Goal: Information Seeking & Learning: Compare options

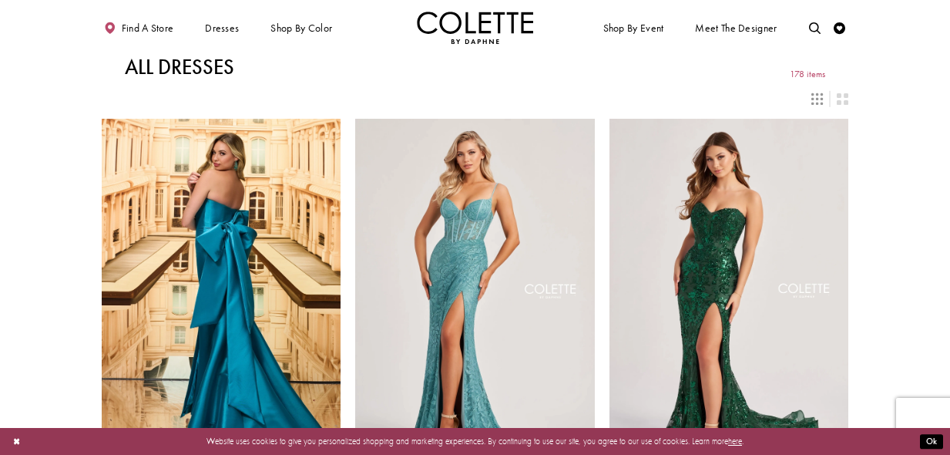
click at [815, 99] on icon "Switch layout to 3 columns" at bounding box center [817, 99] width 12 height 12
click at [806, 92] on div "Layout Controls" at bounding box center [816, 98] width 25 height 25
click at [843, 100] on icon "Switch layout to 2 columns" at bounding box center [843, 99] width 12 height 12
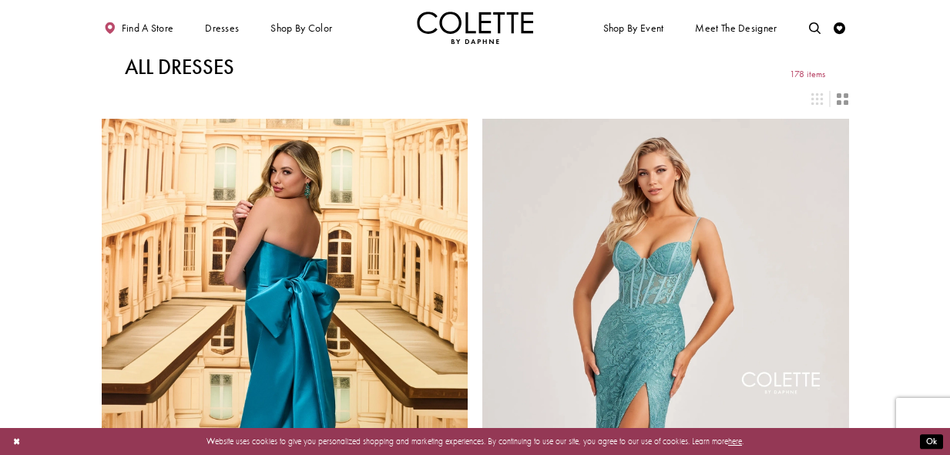
click at [843, 100] on icon "Switch layout to 2 columns" at bounding box center [843, 99] width 12 height 12
click at [813, 93] on icon "Switch layout to 3 columns" at bounding box center [817, 99] width 12 height 12
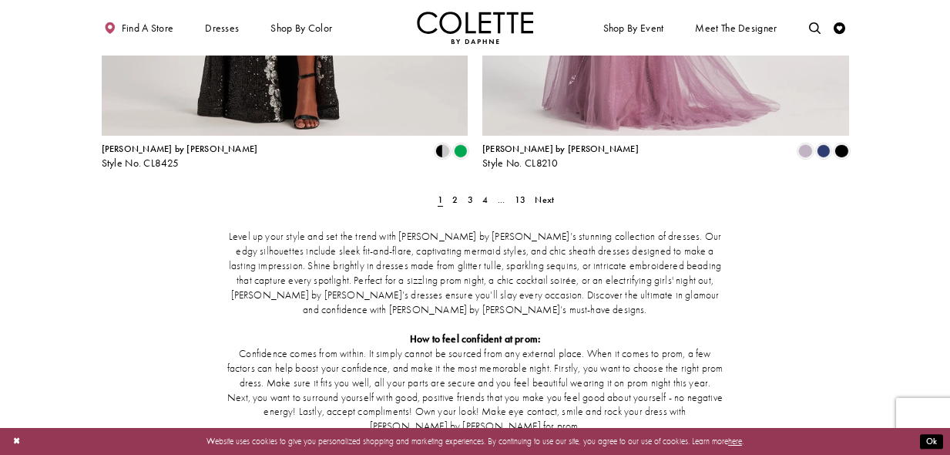
scroll to position [2248, 0]
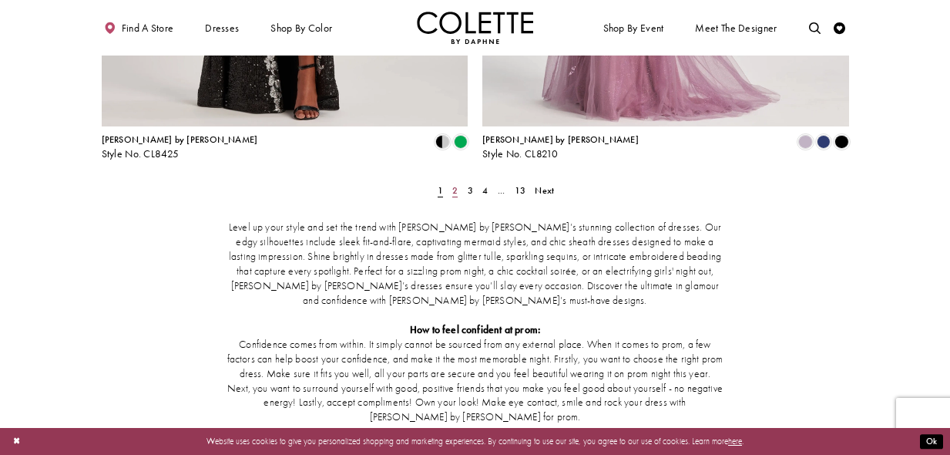
click at [454, 184] on span "2" at bounding box center [454, 190] width 5 height 12
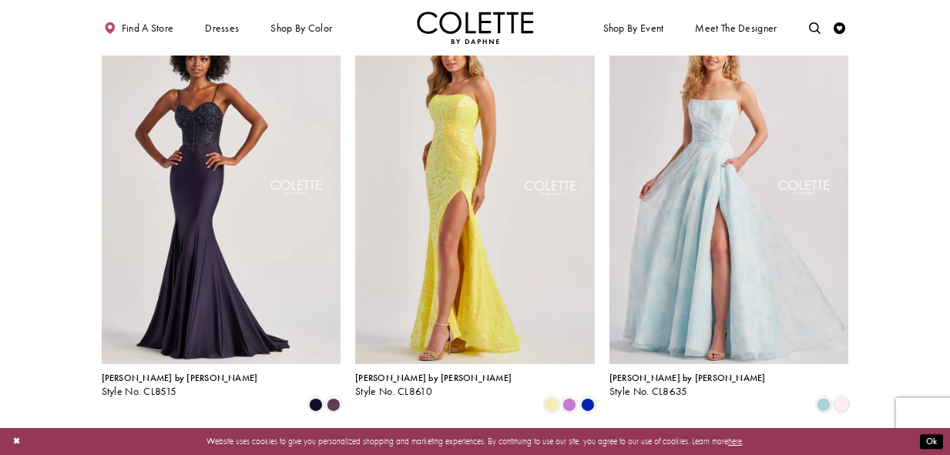
scroll to position [978, 0]
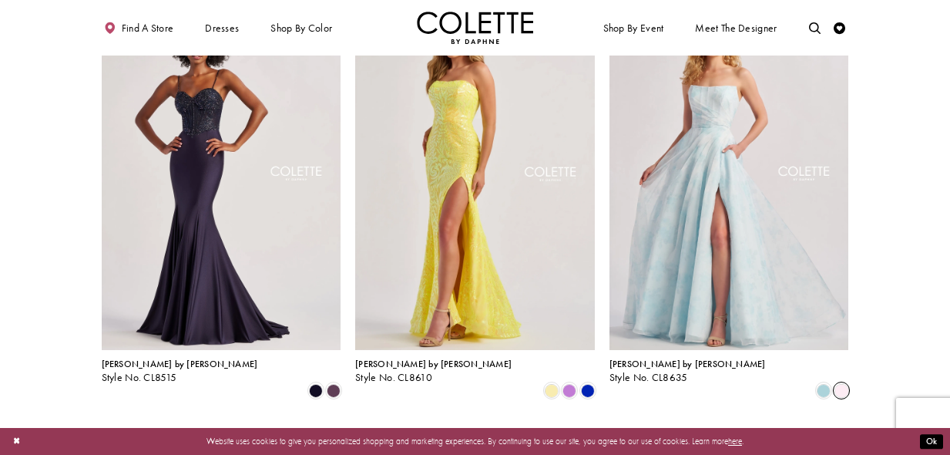
click at [841, 383] on span "Product List" at bounding box center [842, 390] width 14 height 14
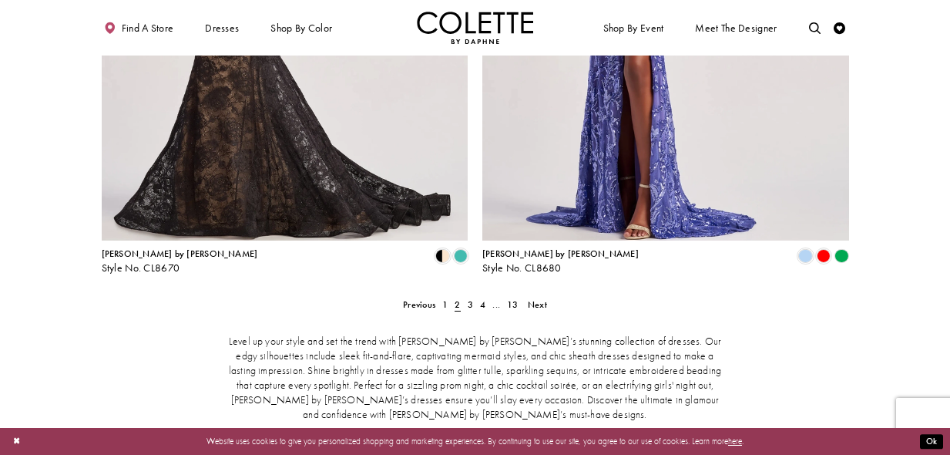
scroll to position [2182, 0]
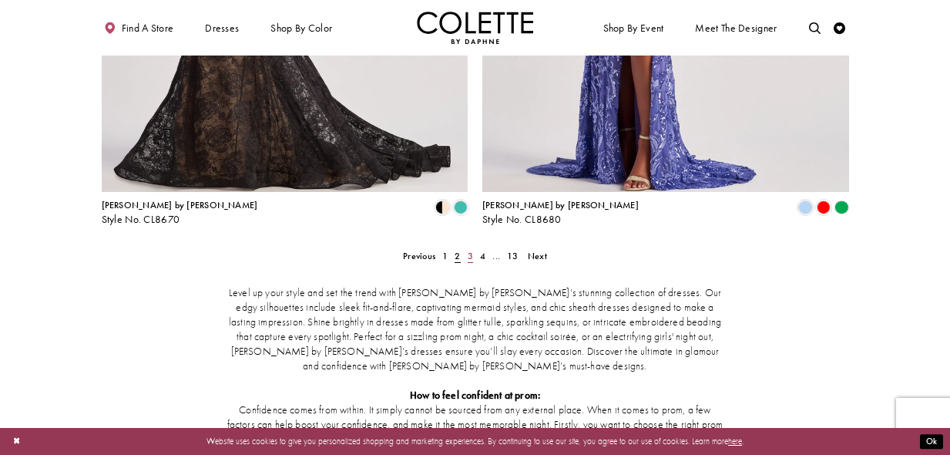
click at [472, 250] on span "3" at bounding box center [470, 256] width 5 height 12
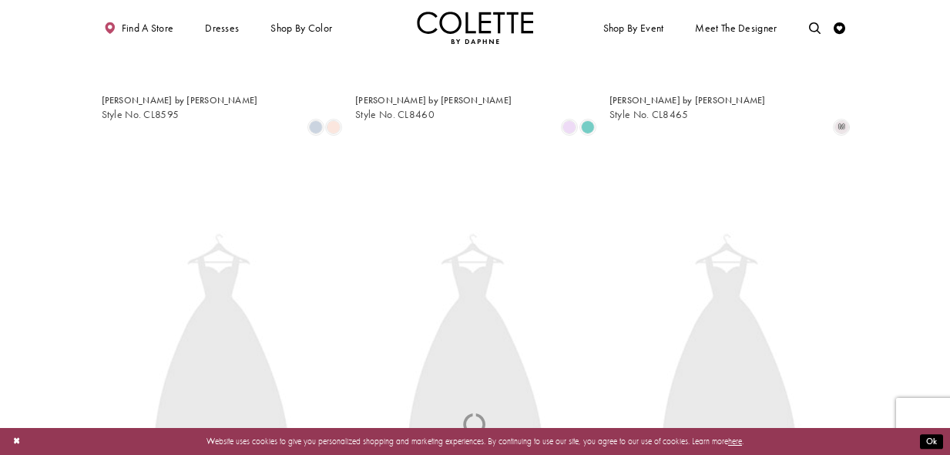
scroll to position [63, 0]
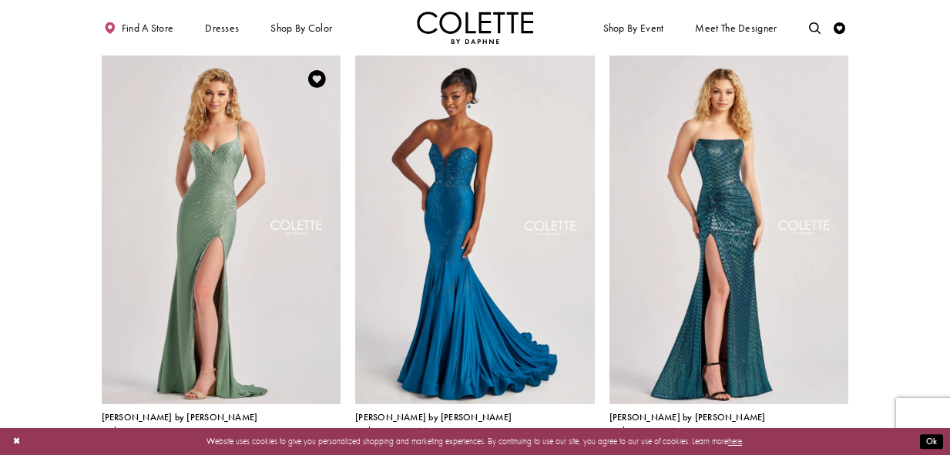
click at [334, 437] on span "Product List" at bounding box center [334, 444] width 14 height 14
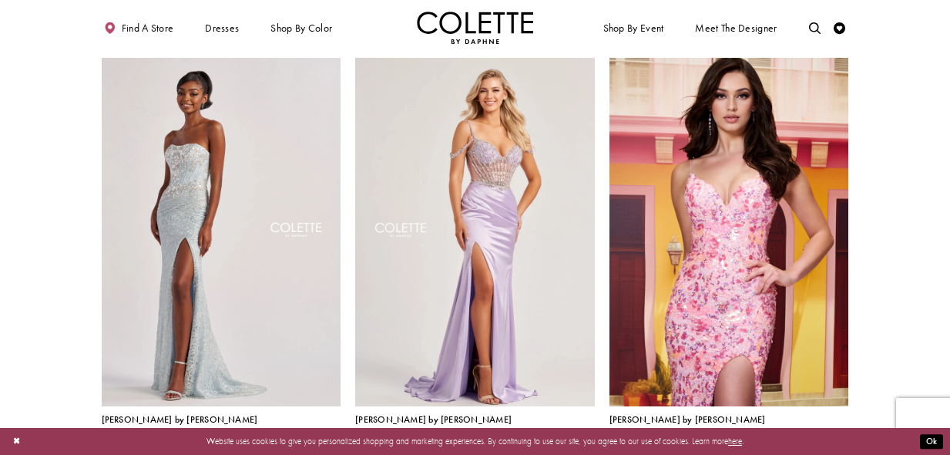
scroll to position [492, 0]
click at [338, 438] on span "Product List" at bounding box center [334, 445] width 14 height 14
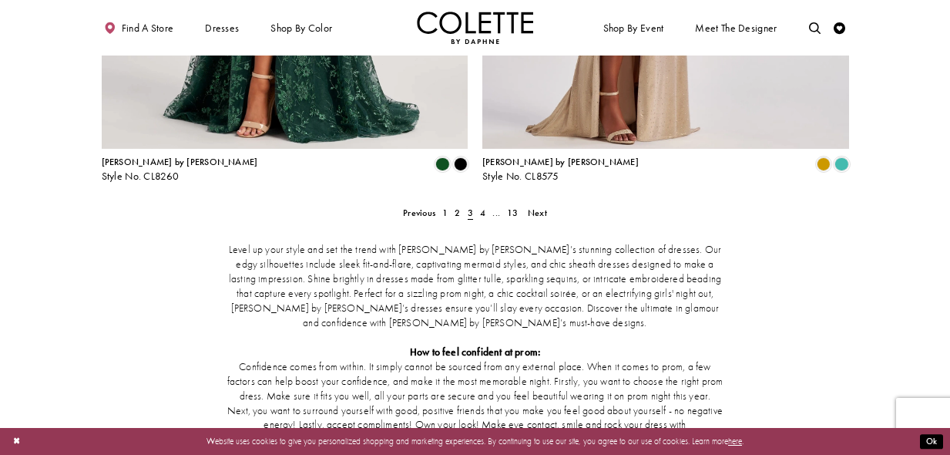
scroll to position [2283, 0]
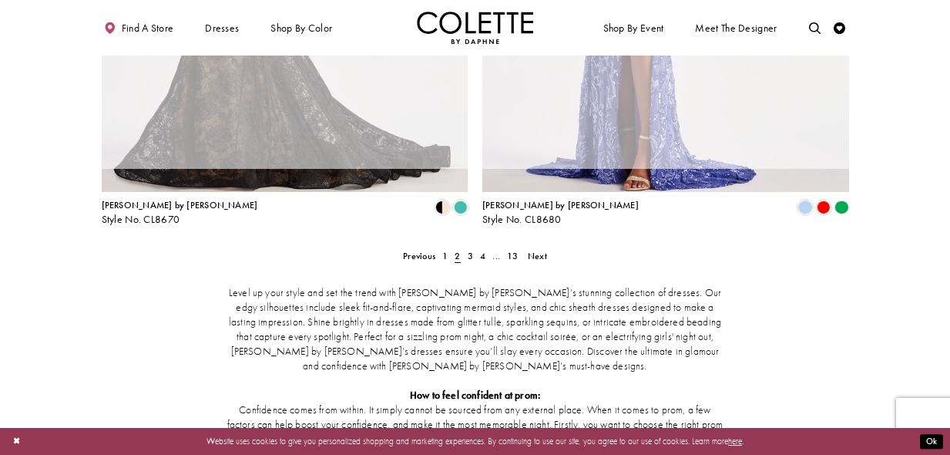
scroll to position [63, 0]
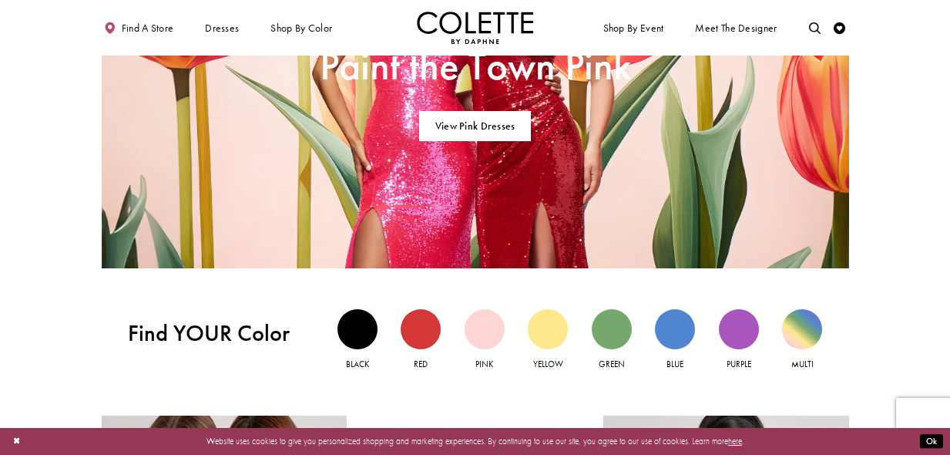
scroll to position [1131, 0]
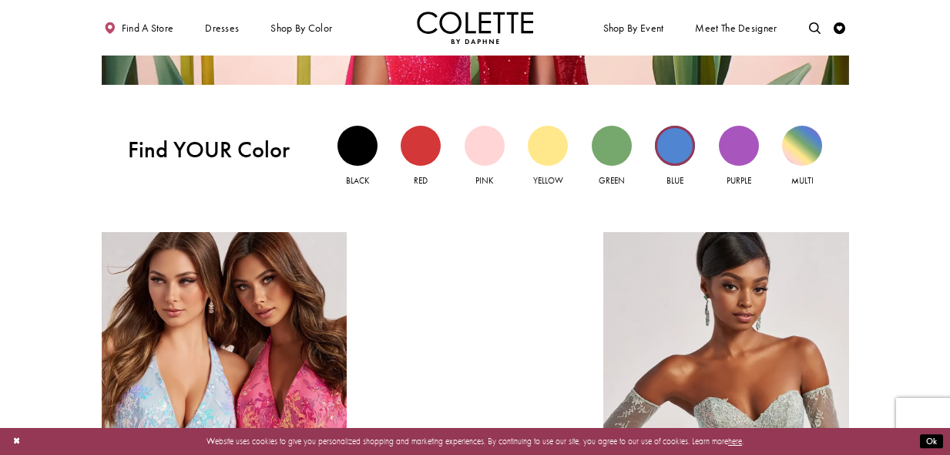
click at [672, 146] on div "Blue view" at bounding box center [675, 146] width 40 height 40
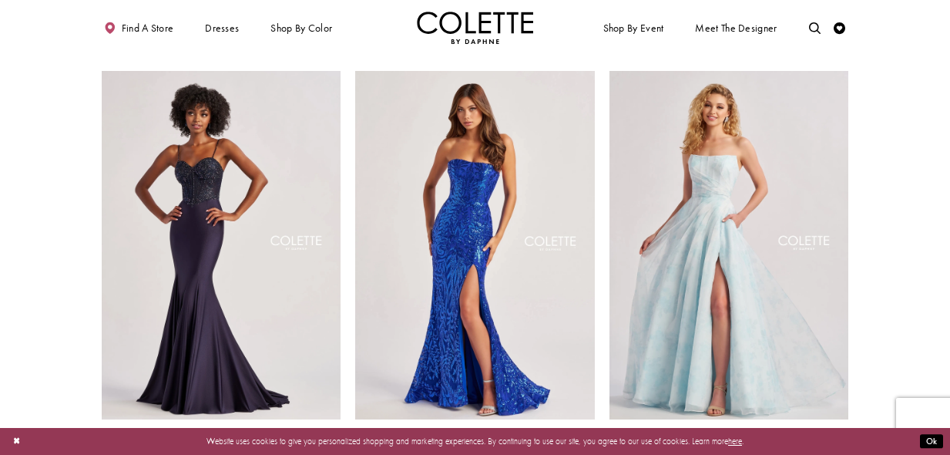
scroll to position [910, 0]
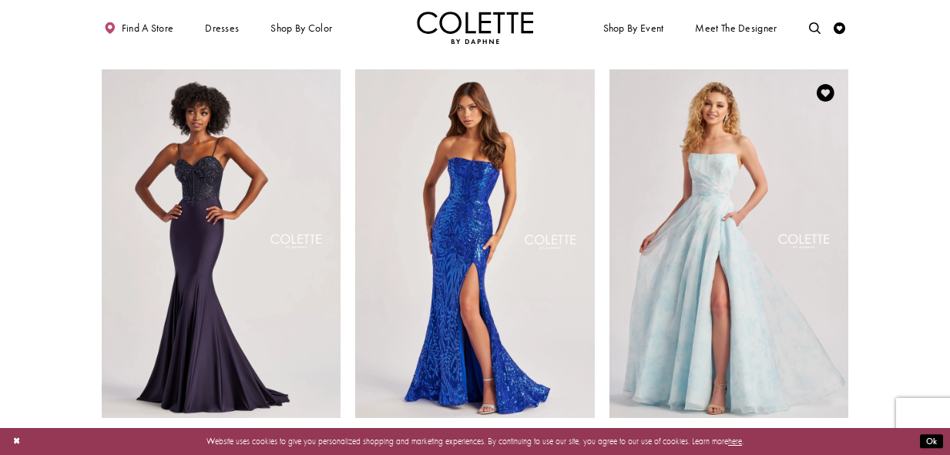
click at [841, 451] on span "Product List" at bounding box center [842, 458] width 14 height 14
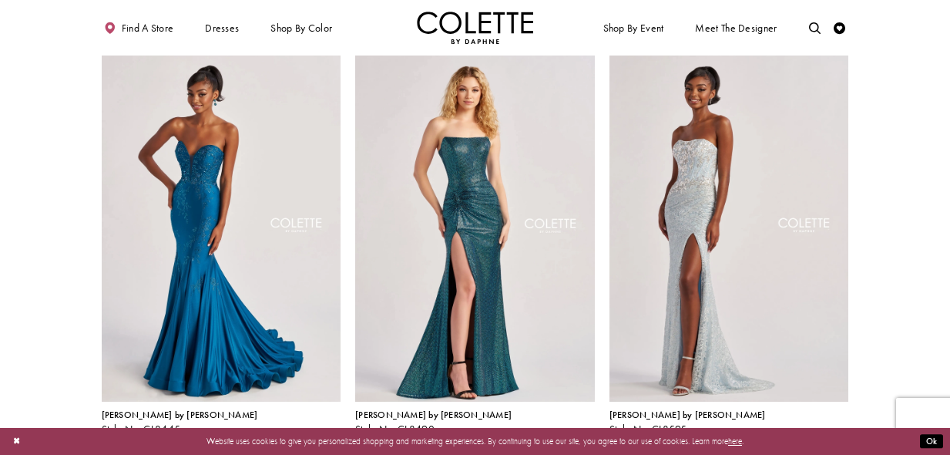
scroll to position [1355, 0]
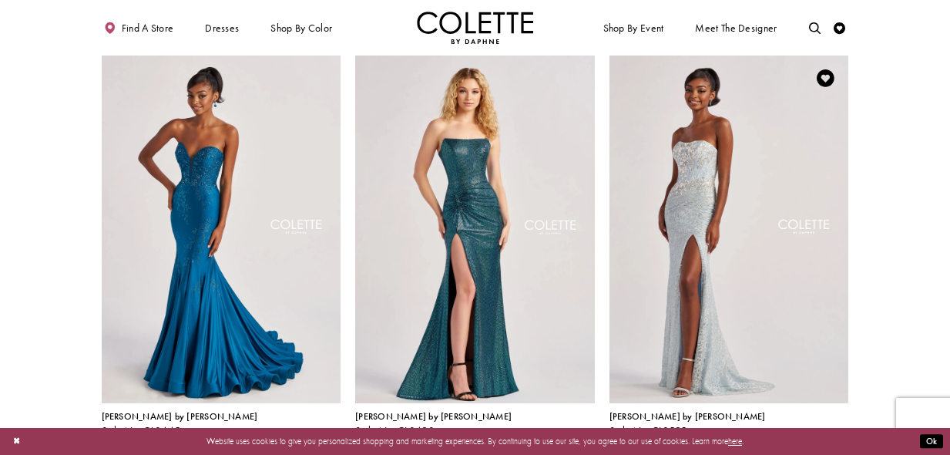
click at [846, 436] on span "Product List" at bounding box center [842, 443] width 14 height 14
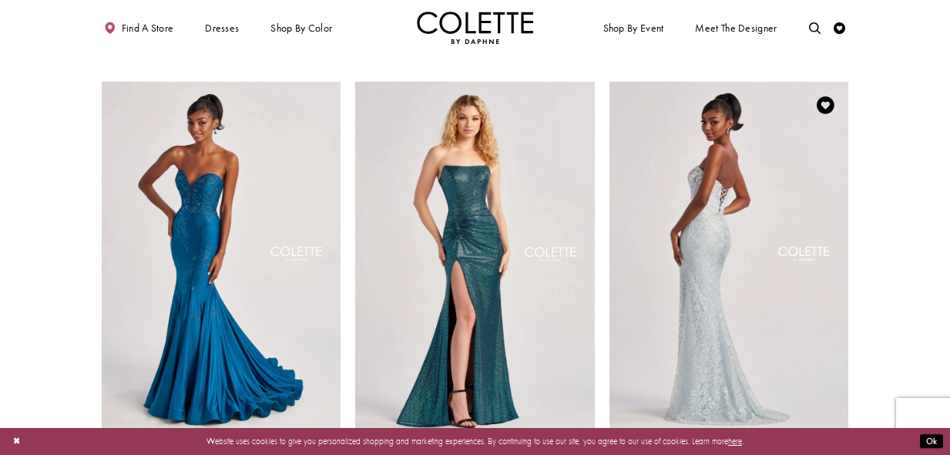
scroll to position [1330, 0]
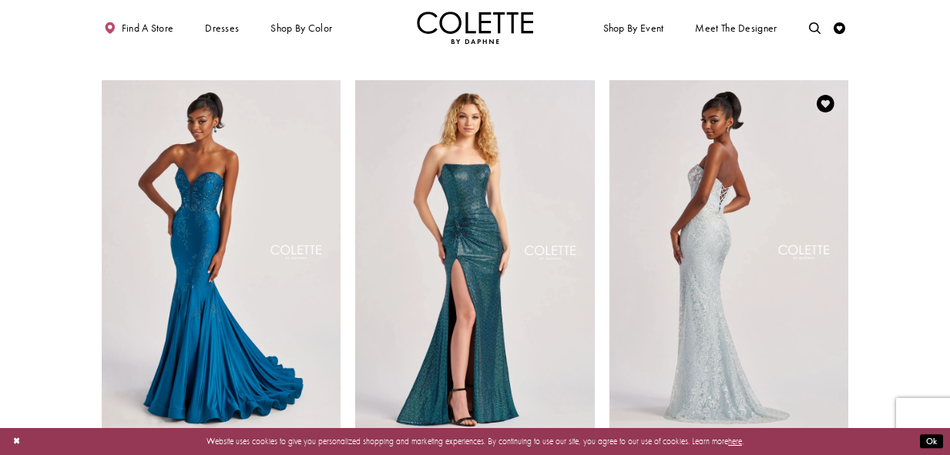
drag, startPoint x: 736, startPoint y: 212, endPoint x: 801, endPoint y: 196, distance: 67.3
click at [801, 196] on img "Visit Colette by Daphne Style No. CL8595 Page" at bounding box center [730, 254] width 240 height 348
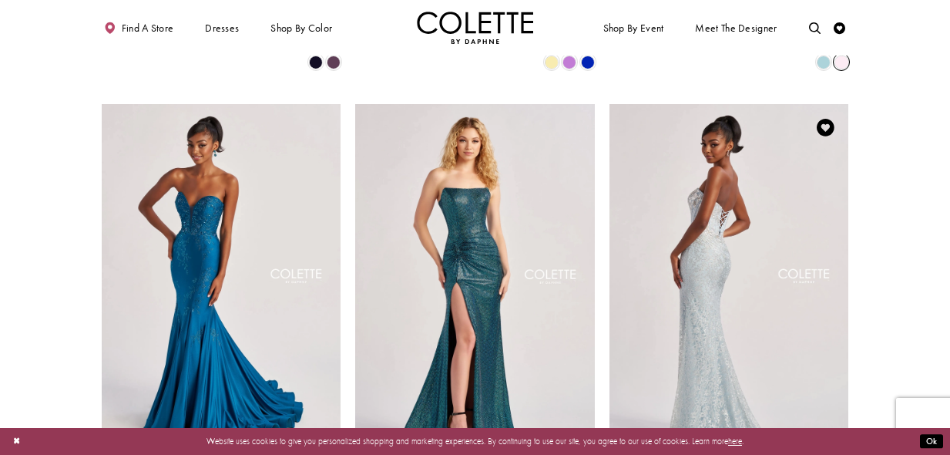
scroll to position [1302, 0]
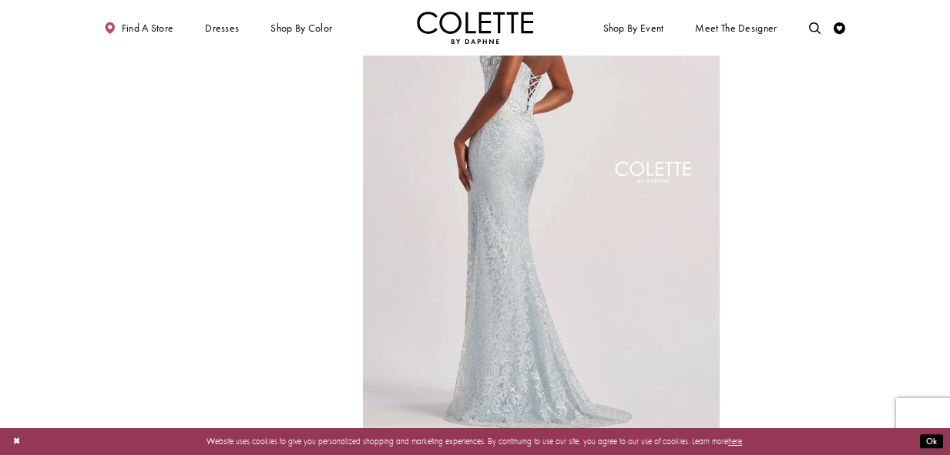
scroll to position [677, 0]
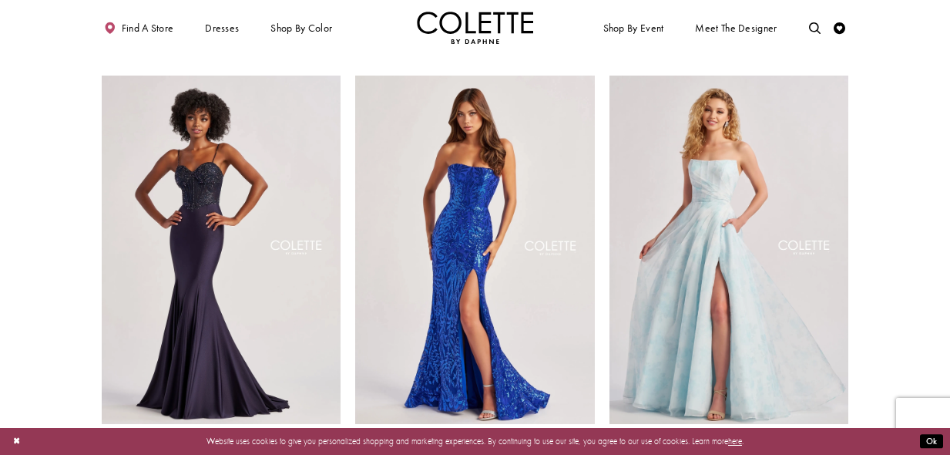
scroll to position [907, 0]
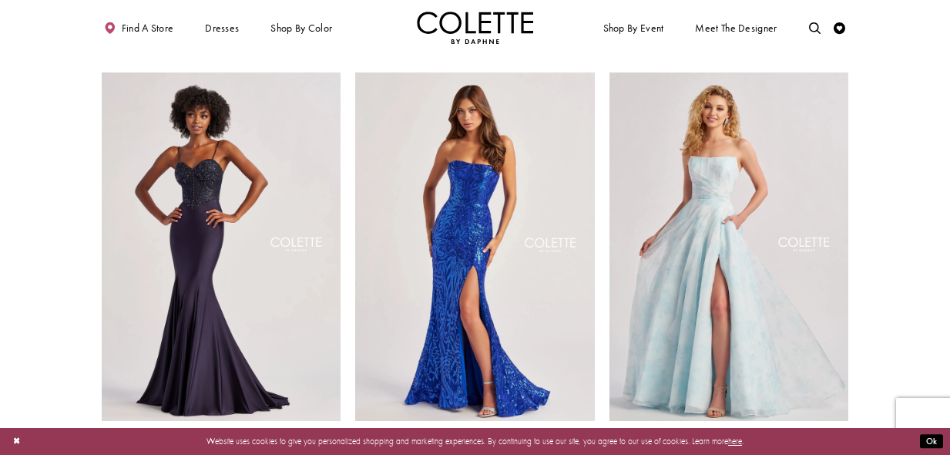
drag, startPoint x: 196, startPoint y: 196, endPoint x: -5, endPoint y: 184, distance: 200.7
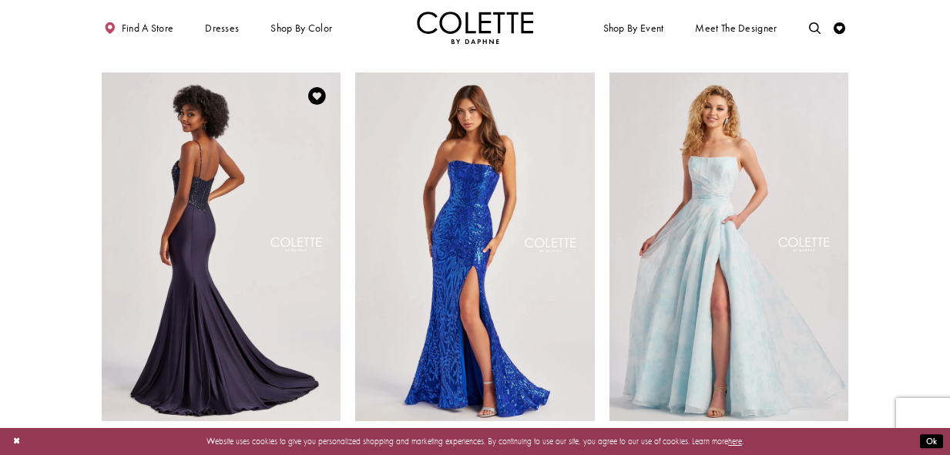
click at [223, 187] on img "Visit Colette by Daphne Style No. CL8515 Page" at bounding box center [222, 246] width 240 height 348
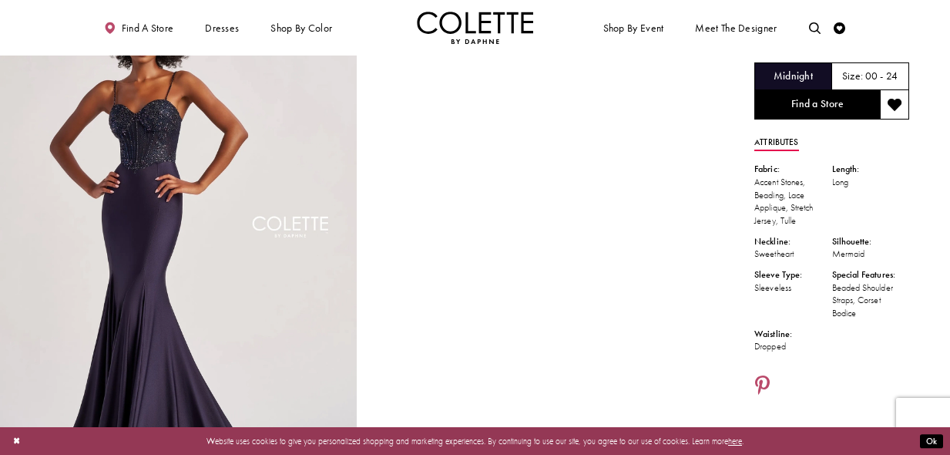
scroll to position [99, 0]
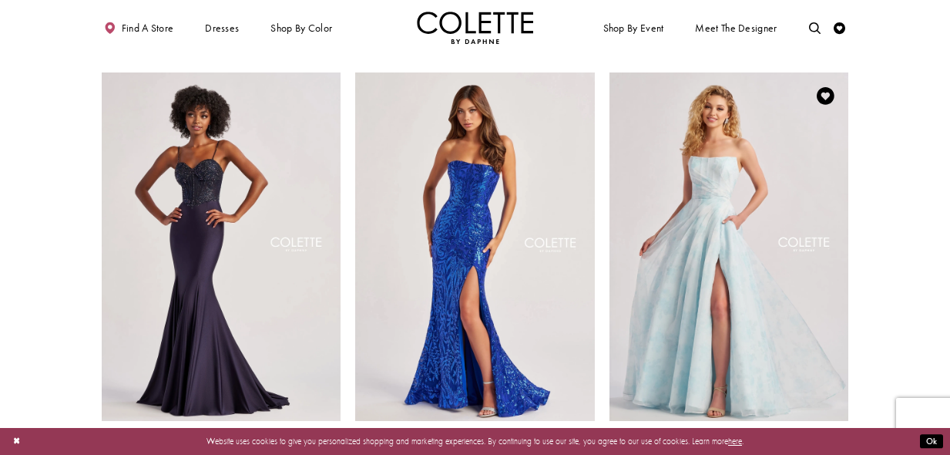
click at [845, 454] on span "Product List" at bounding box center [842, 461] width 14 height 14
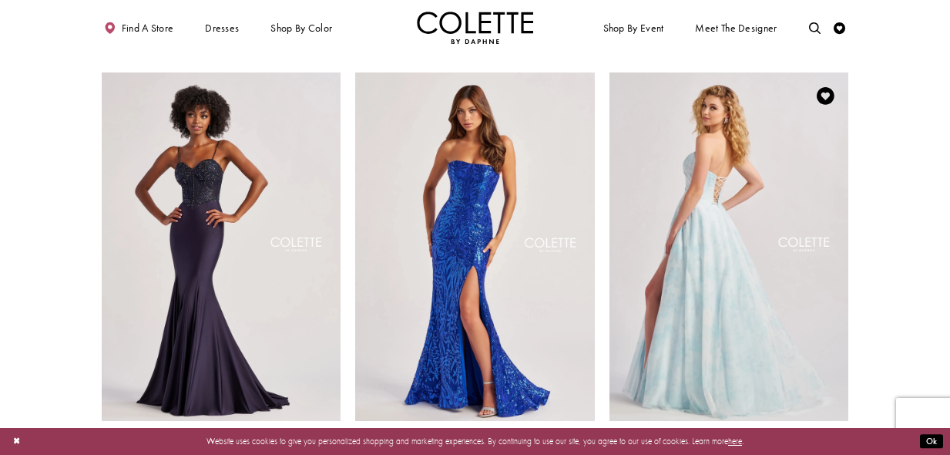
click at [725, 295] on img "Visit Colette by Daphne Style No. CL8635 Page" at bounding box center [730, 246] width 240 height 348
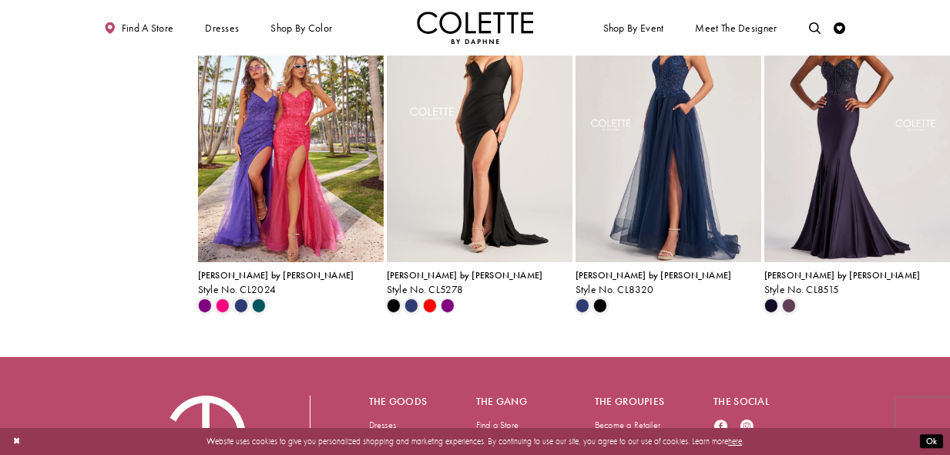
scroll to position [1785, 0]
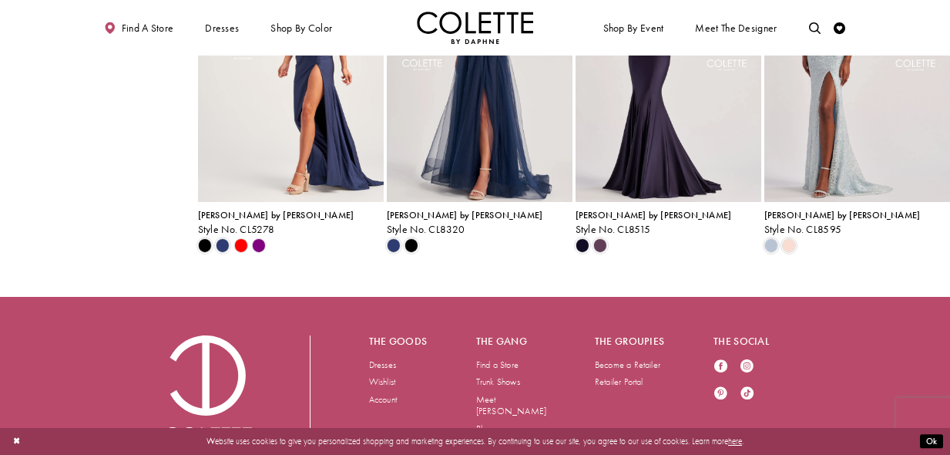
click at [284, 202] on img "Visit Colette by Daphne Style No. CL5278 Page" at bounding box center [291, 66] width 186 height 270
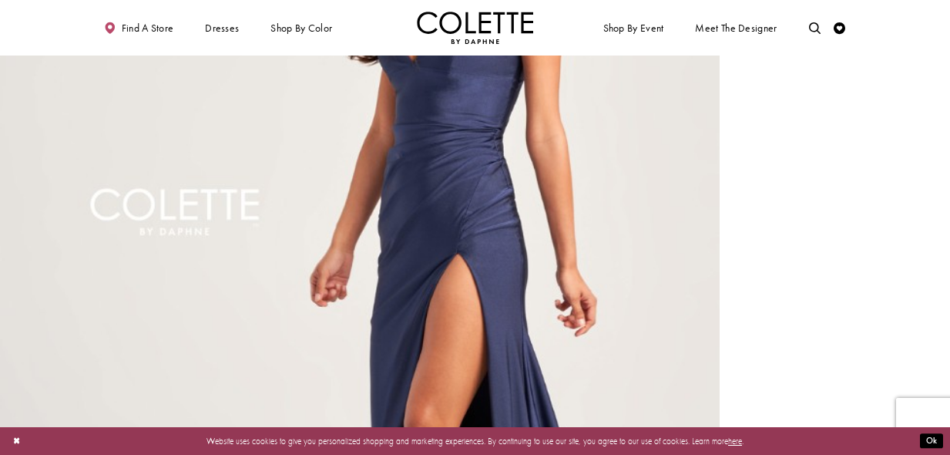
scroll to position [648, 0]
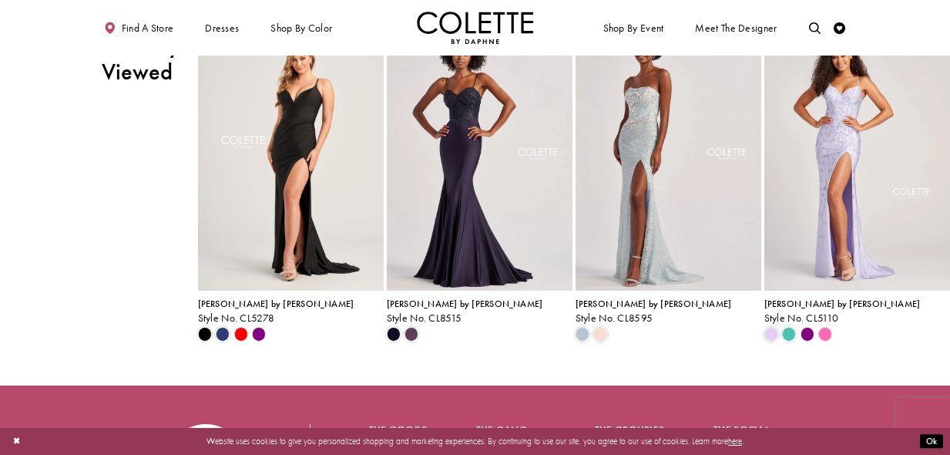
scroll to position [1588, 0]
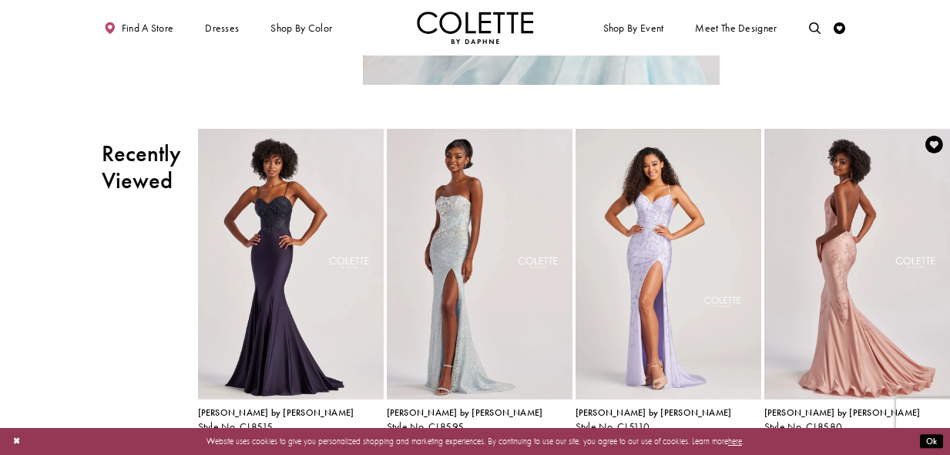
click at [835, 290] on img "Visit Colette by Daphne Style No. CL8580 Page" at bounding box center [857, 264] width 186 height 270
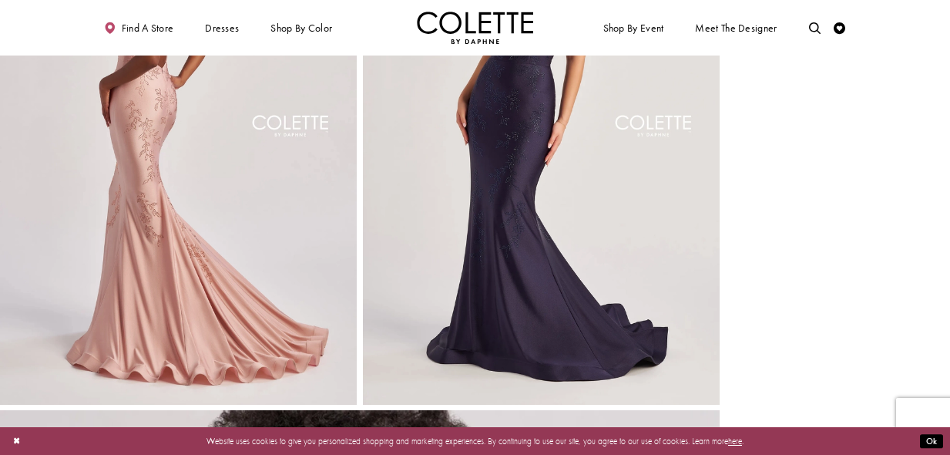
scroll to position [711, 0]
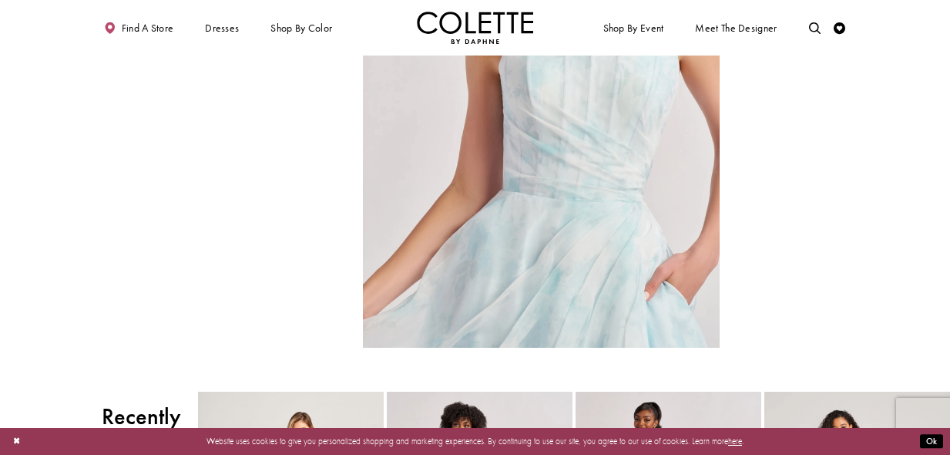
scroll to position [1323, 0]
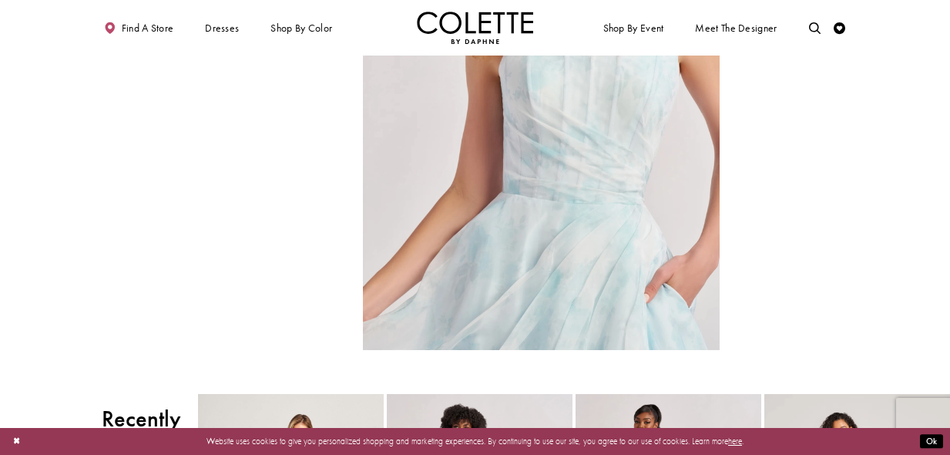
drag, startPoint x: 182, startPoint y: 220, endPoint x: -35, endPoint y: 218, distance: 217.3
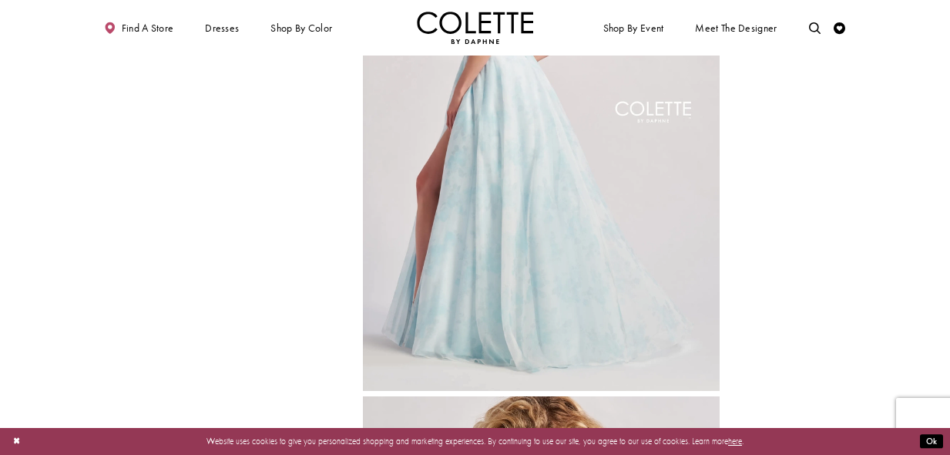
scroll to position [473, 0]
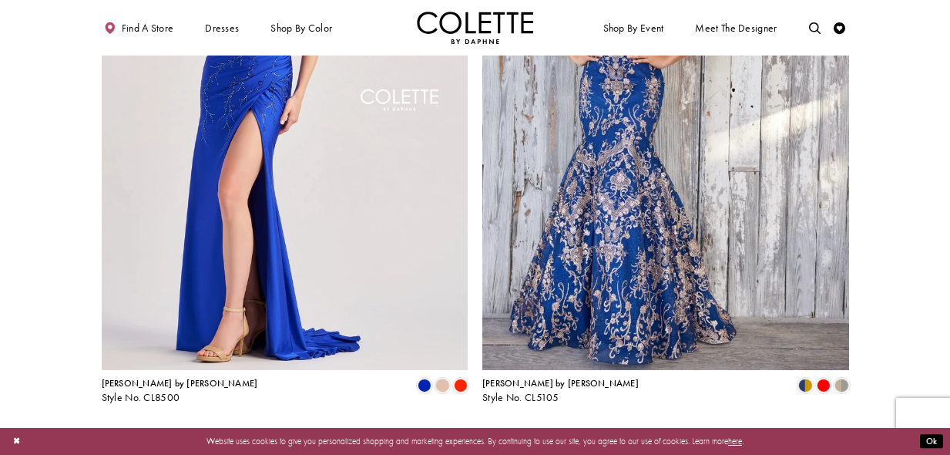
scroll to position [2053, 0]
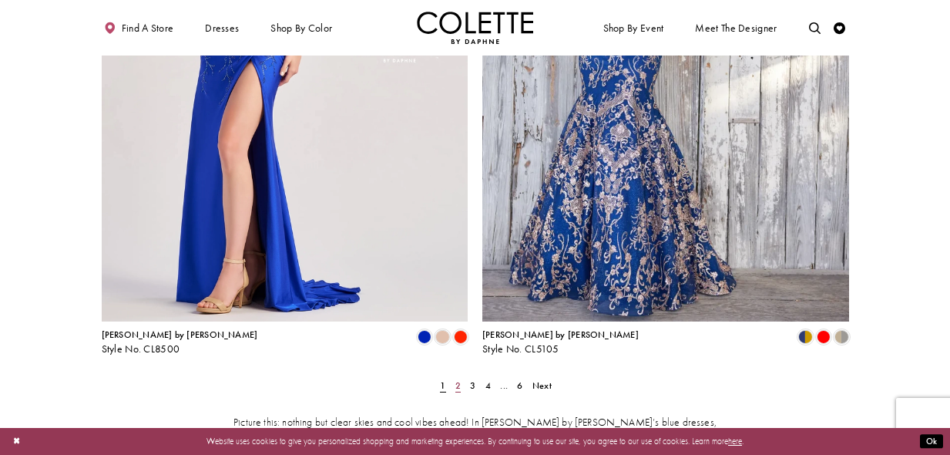
click at [457, 379] on span "2" at bounding box center [457, 385] width 5 height 12
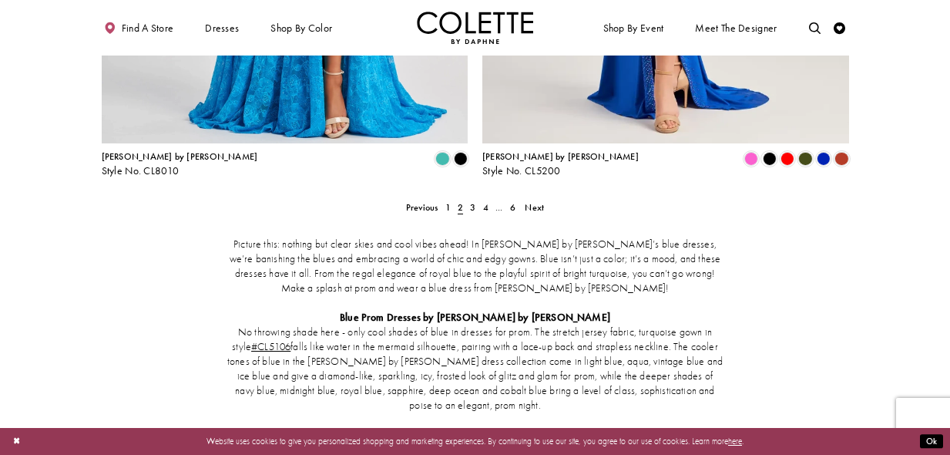
scroll to position [2288, 0]
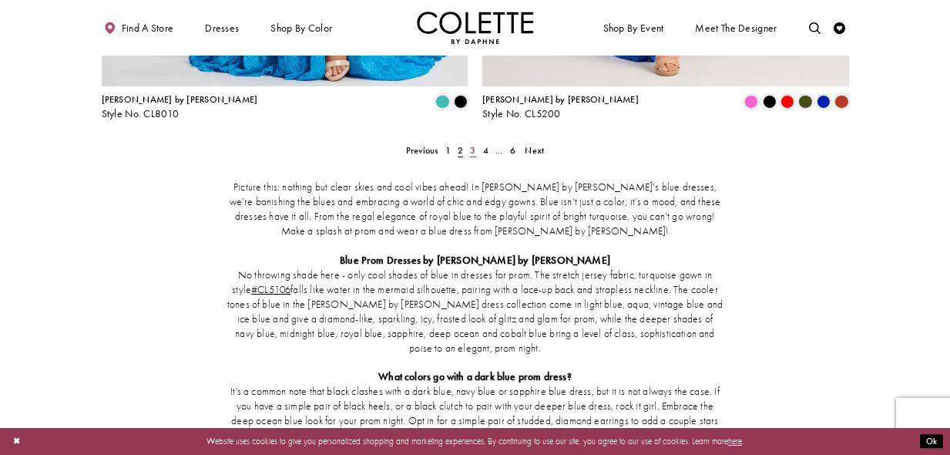
click at [473, 144] on span "3" at bounding box center [472, 150] width 5 height 12
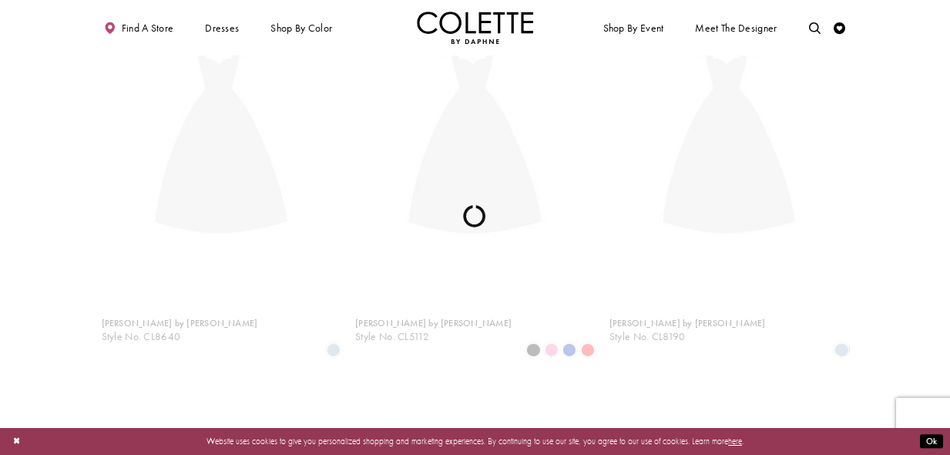
scroll to position [63, 0]
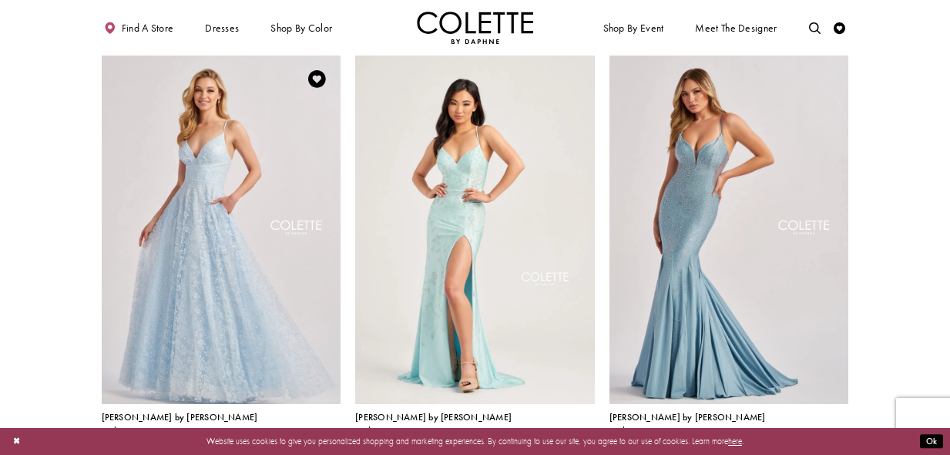
click at [334, 437] on span "Product List" at bounding box center [334, 444] width 14 height 14
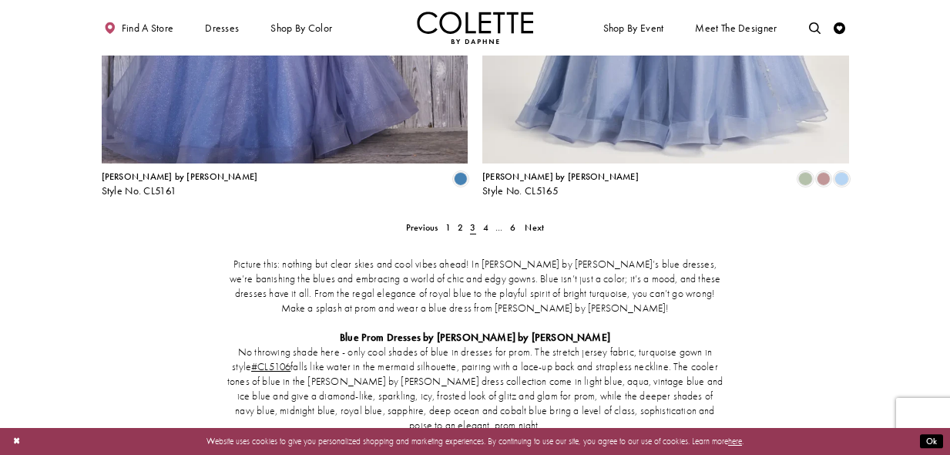
scroll to position [2178, 0]
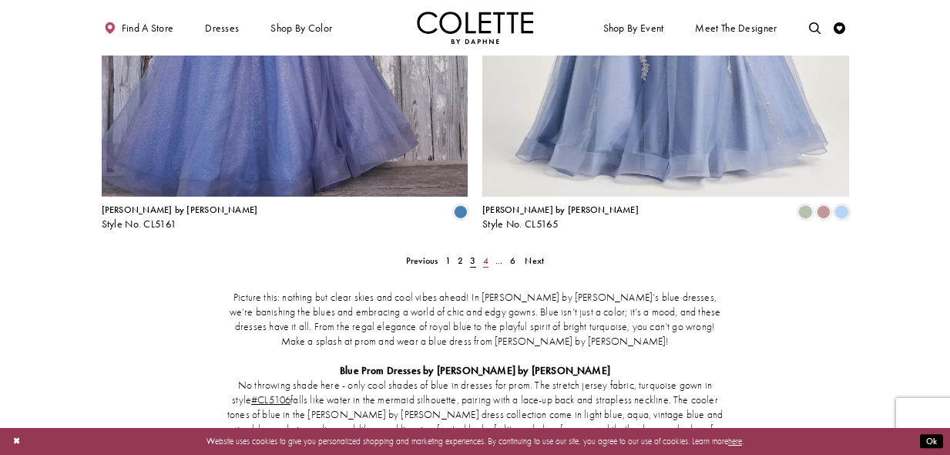
click at [485, 254] on span "4" at bounding box center [485, 260] width 5 height 12
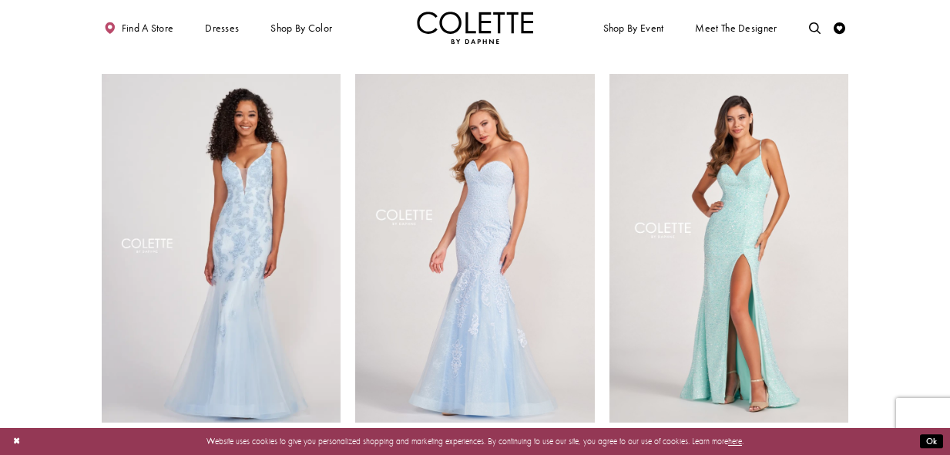
scroll to position [917, 0]
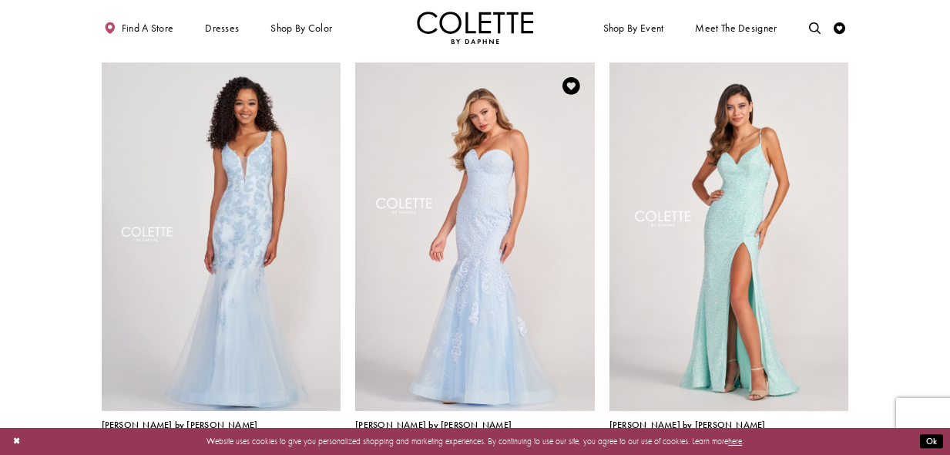
click at [569, 444] on span "Product List" at bounding box center [570, 451] width 14 height 14
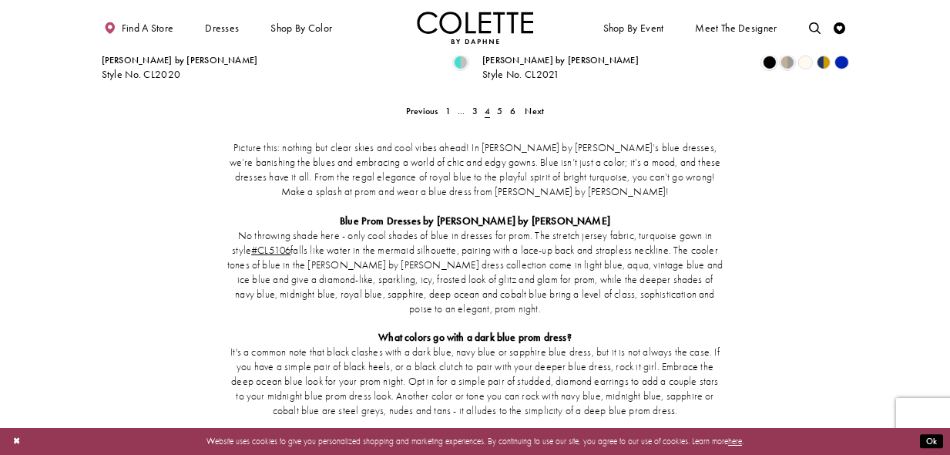
scroll to position [2211, 0]
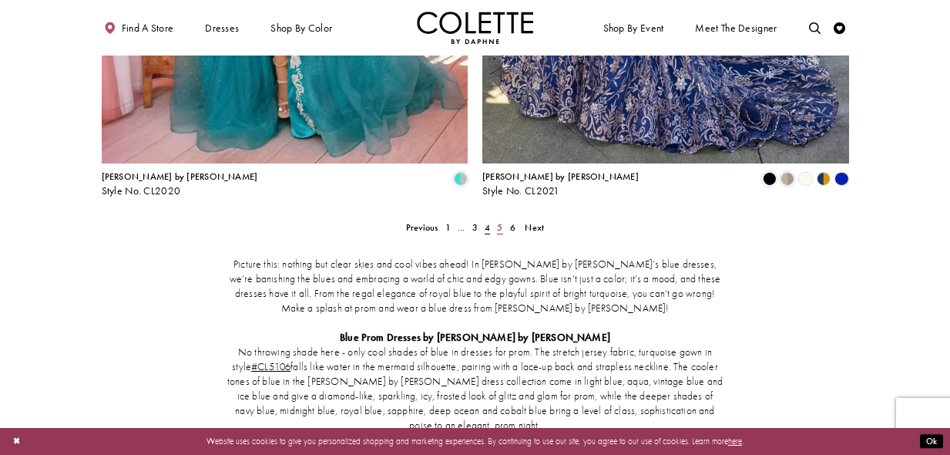
click at [499, 221] on span "5" at bounding box center [499, 227] width 5 height 12
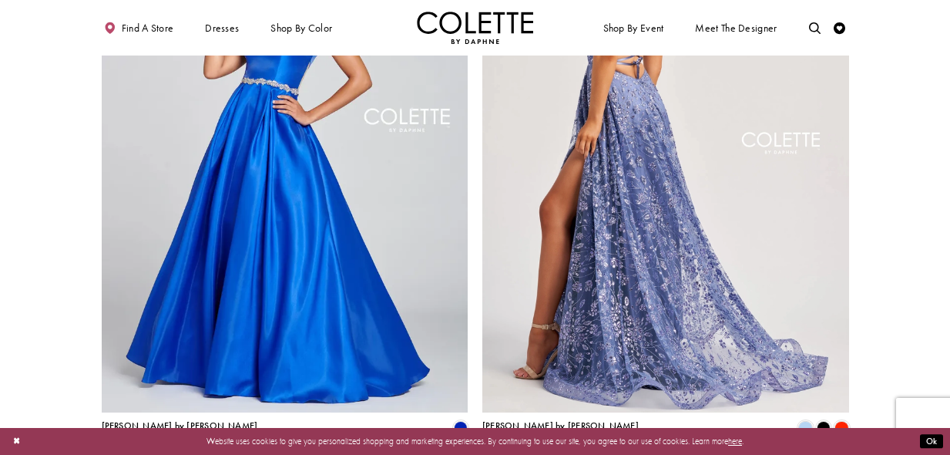
scroll to position [2013, 0]
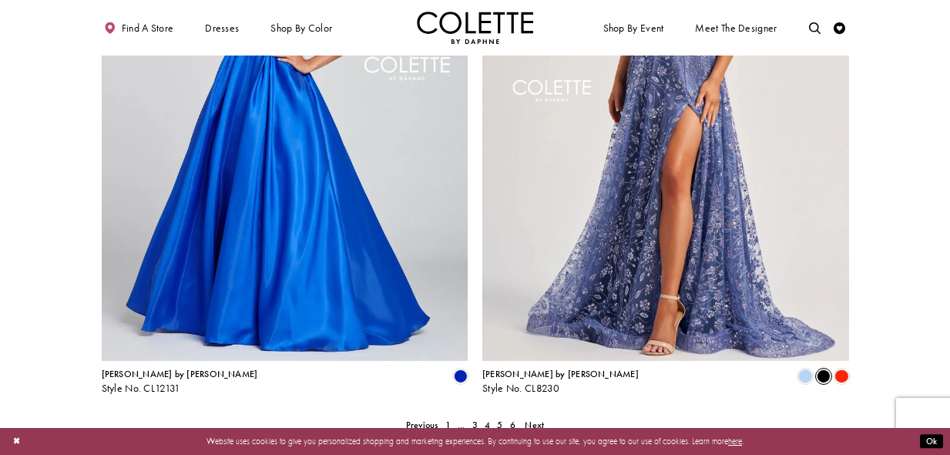
click at [824, 369] on span "Product List" at bounding box center [824, 376] width 14 height 14
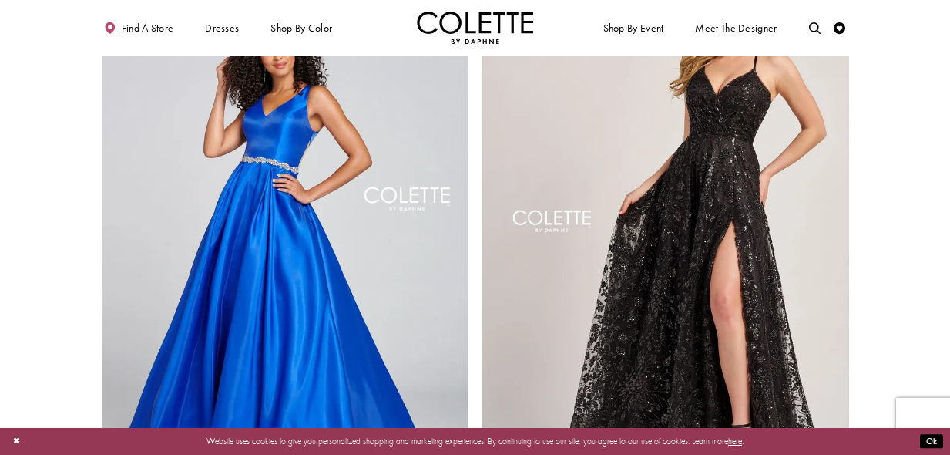
scroll to position [1911, 0]
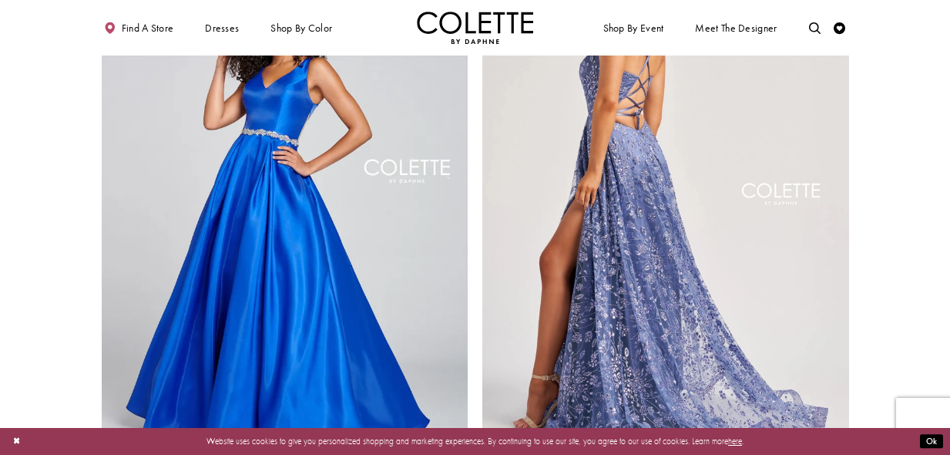
click at [661, 230] on img "Visit Colette by Daphne Style No. CL8230 Page" at bounding box center [665, 196] width 367 height 533
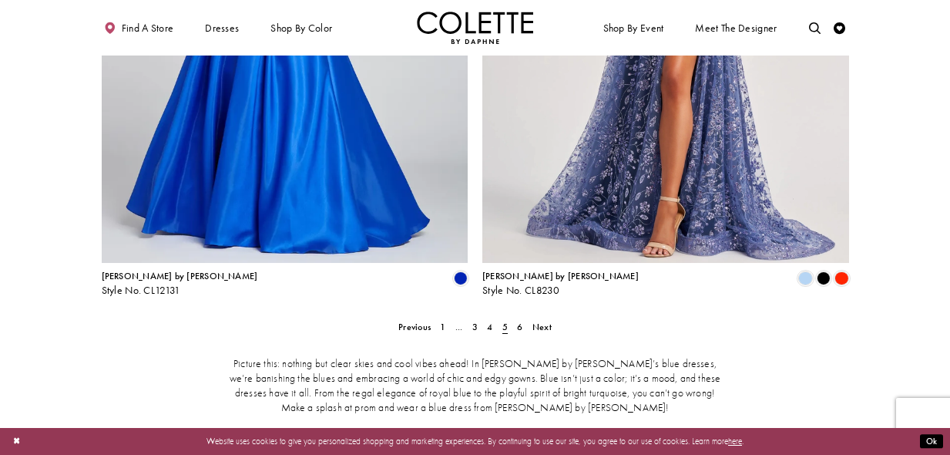
scroll to position [2112, 0]
click at [519, 320] on span "6" at bounding box center [519, 326] width 5 height 12
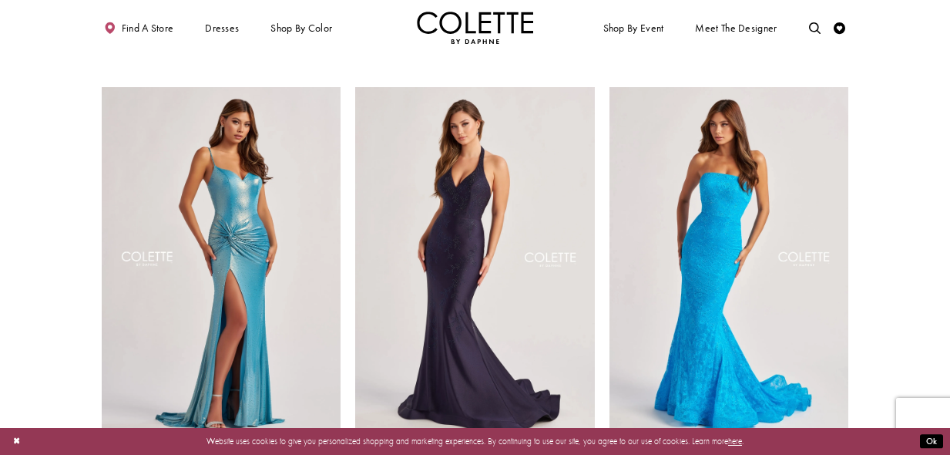
scroll to position [911, 0]
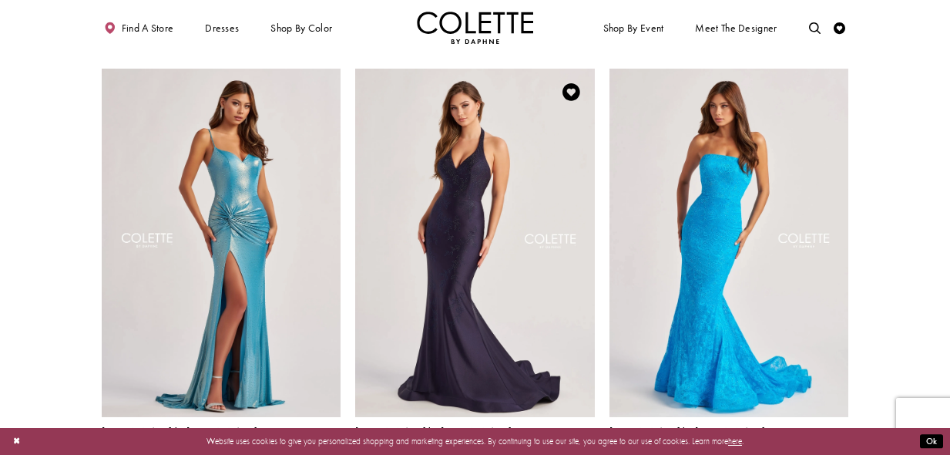
click at [455, 219] on img "Visit Colette by Daphne Style No. CL8580 Page" at bounding box center [475, 243] width 240 height 348
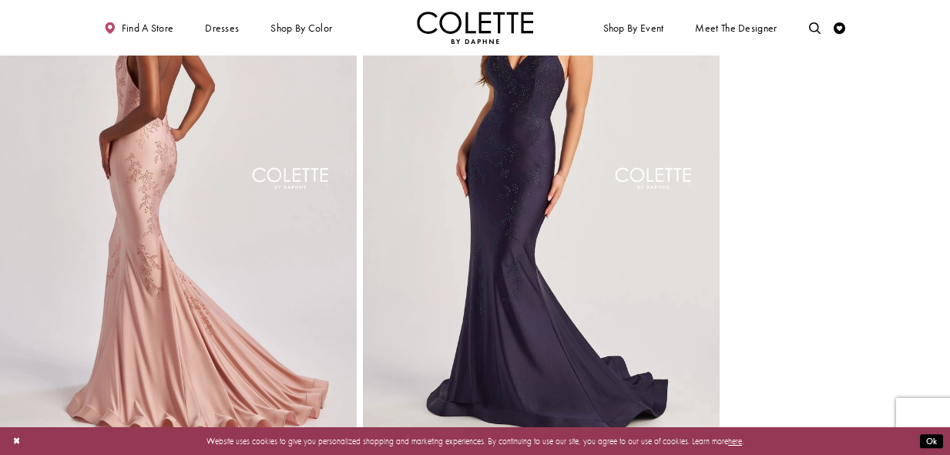
scroll to position [718, 0]
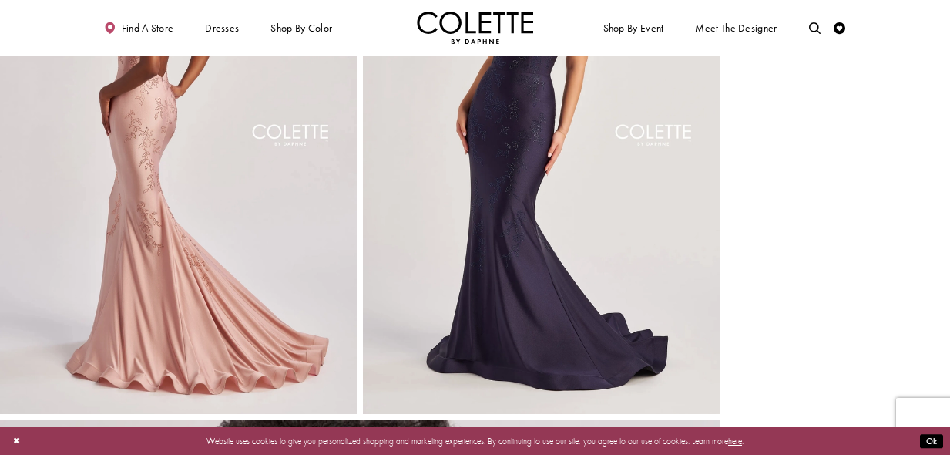
click at [518, 220] on img "Full size Style CL8580 Colette by Daphne #3 Midnight frontface vertical picture" at bounding box center [541, 146] width 357 height 536
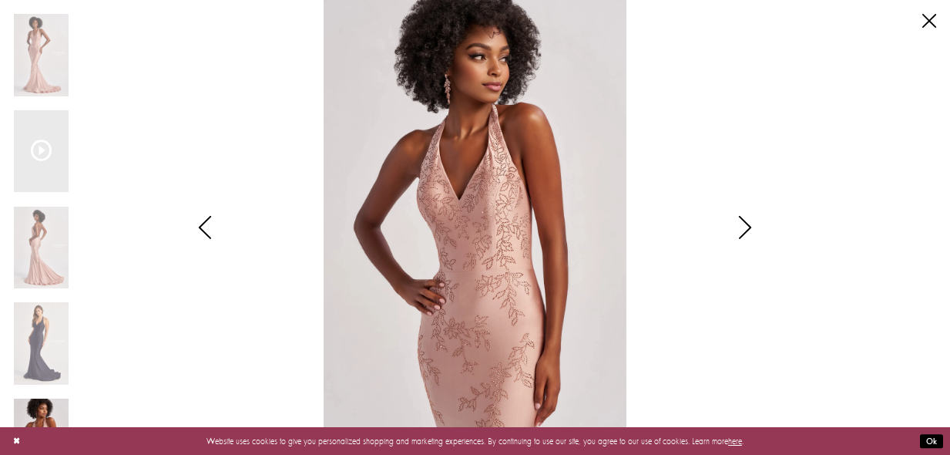
drag, startPoint x: 458, startPoint y: 220, endPoint x: 549, endPoint y: 189, distance: 95.5
click at [750, 224] on icon "Style CL8580 Colette by Daphne Views dialog" at bounding box center [745, 227] width 39 height 23
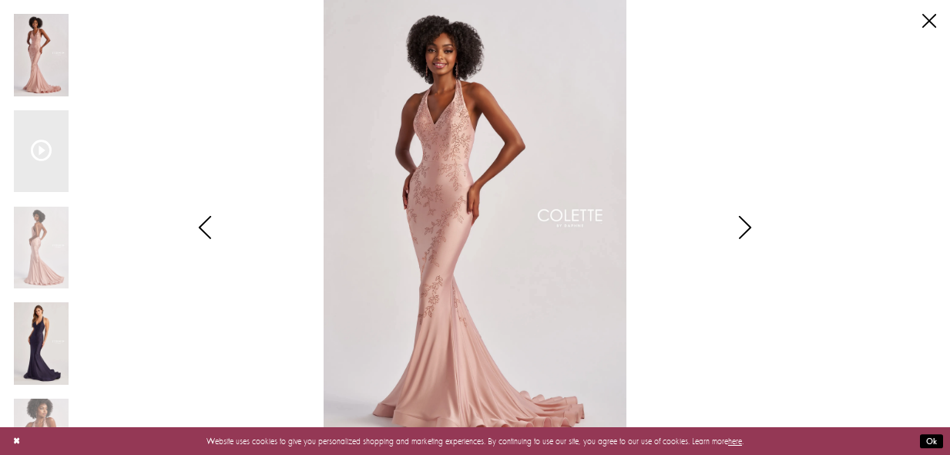
click at [25, 361] on img "Scroll List" at bounding box center [41, 343] width 55 height 82
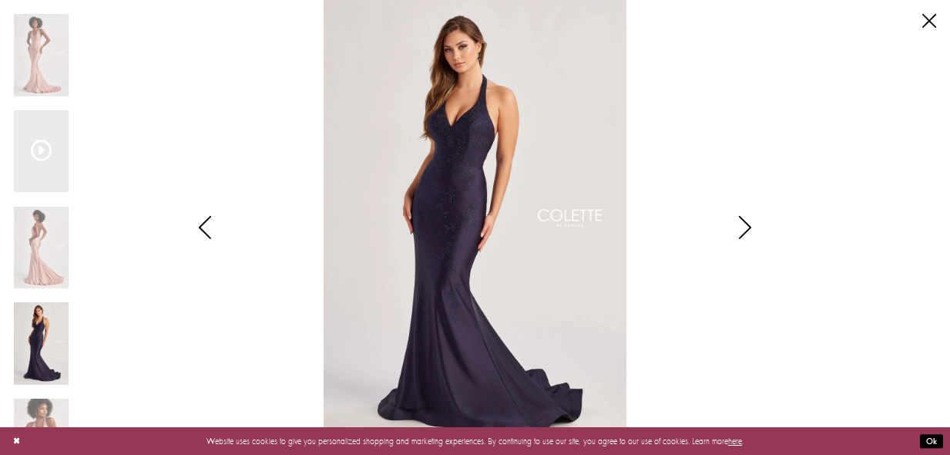
drag, startPoint x: 37, startPoint y: 348, endPoint x: -26, endPoint y: 264, distance: 105.1
drag, startPoint x: 482, startPoint y: 201, endPoint x: 274, endPoint y: 225, distance: 209.4
click at [274, 223] on img "Scroll List" at bounding box center [475, 227] width 502 height 455
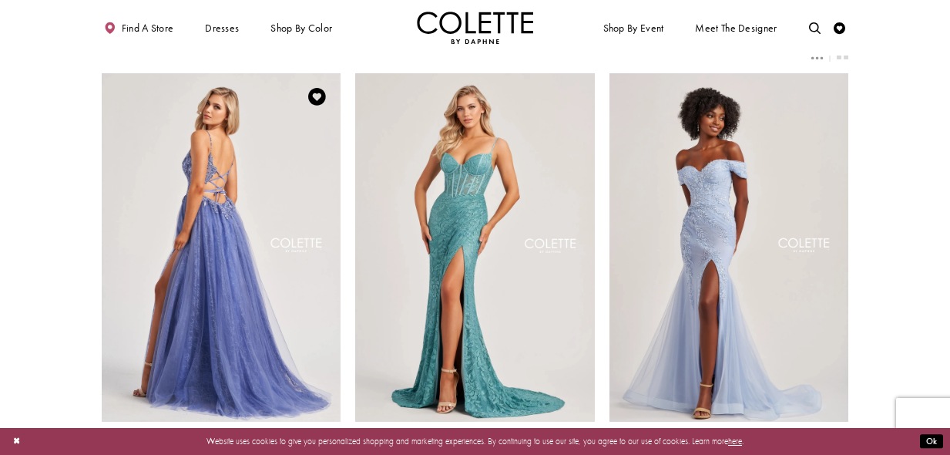
scroll to position [59, 0]
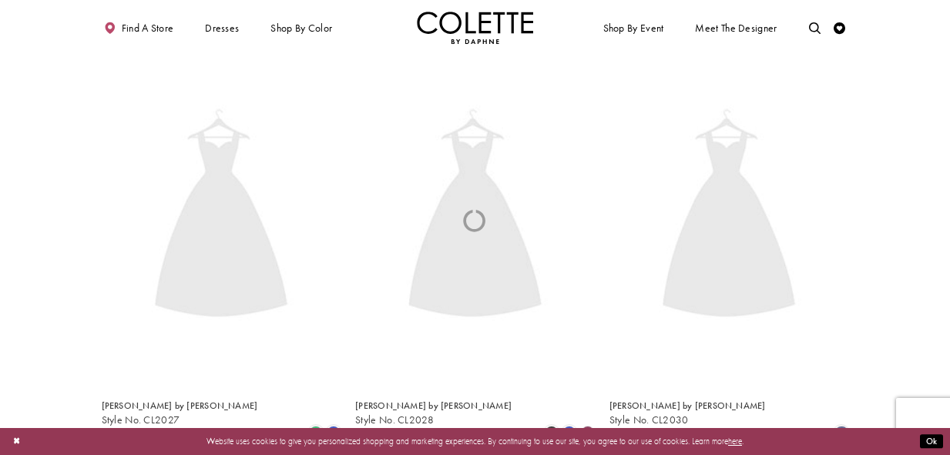
scroll to position [63, 0]
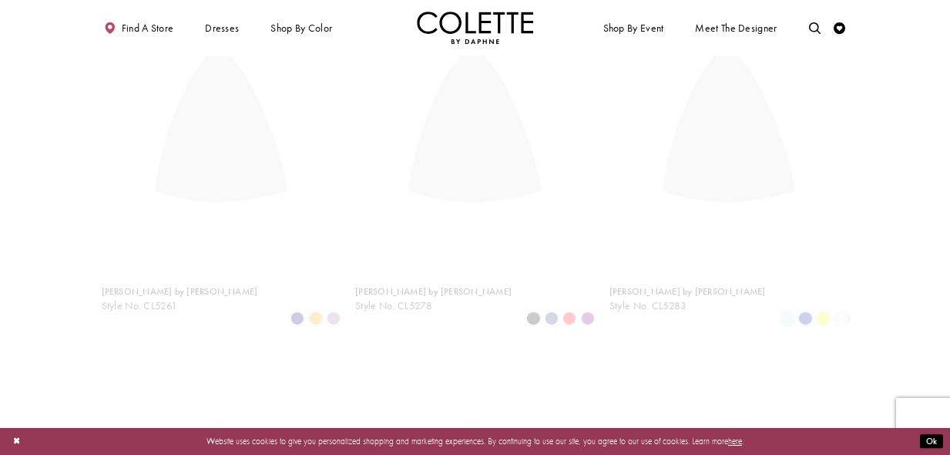
scroll to position [63, 0]
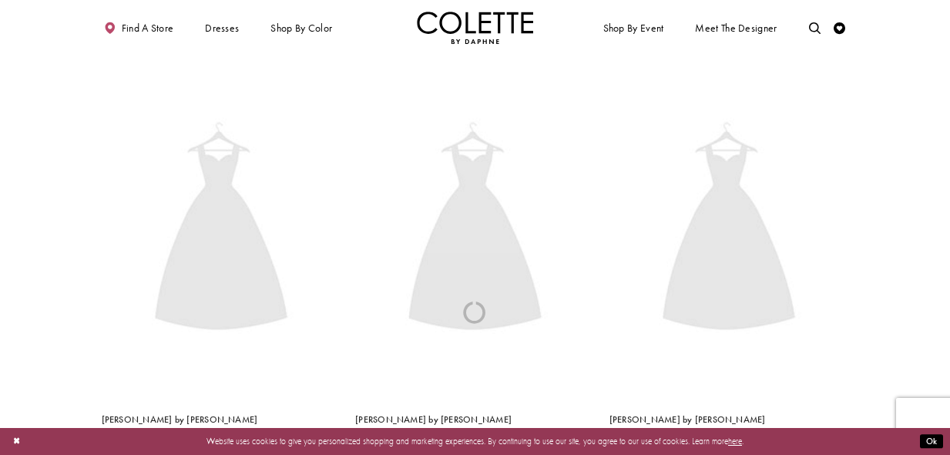
scroll to position [63, 0]
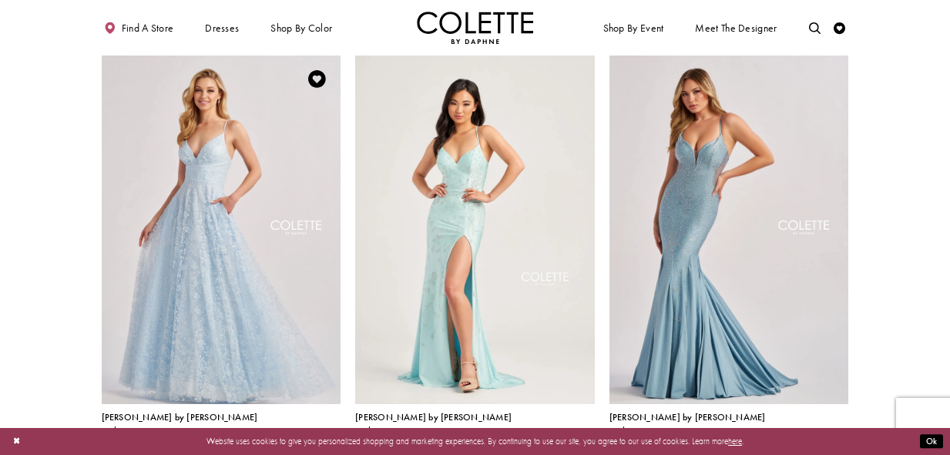
click at [335, 437] on span "Product List" at bounding box center [334, 444] width 14 height 14
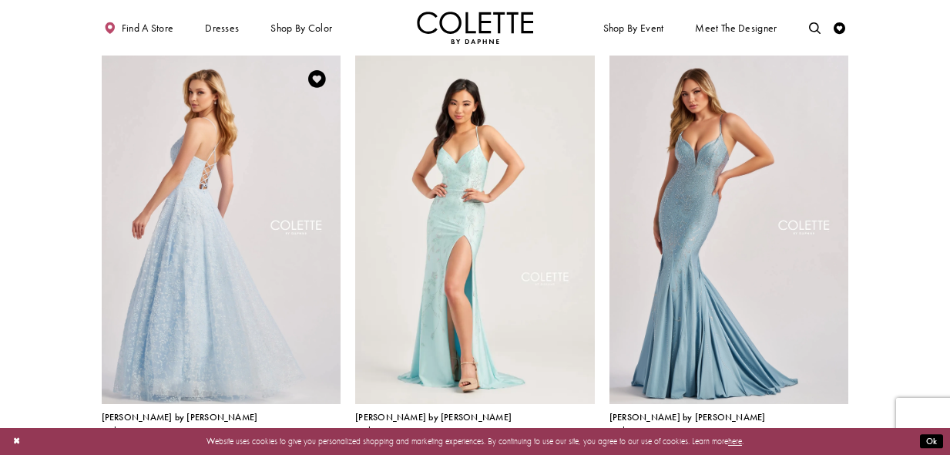
click at [223, 287] on img "Visit Colette by Daphne Style No. CL8650 Page" at bounding box center [222, 229] width 240 height 348
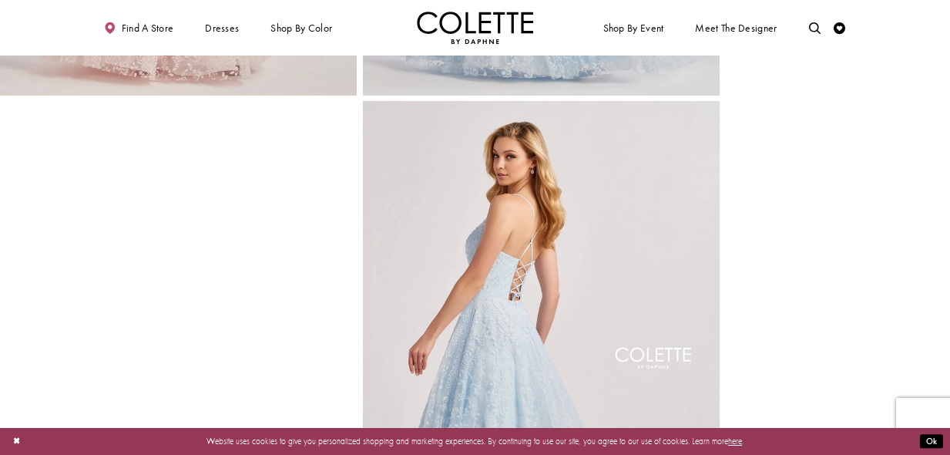
scroll to position [540, 0]
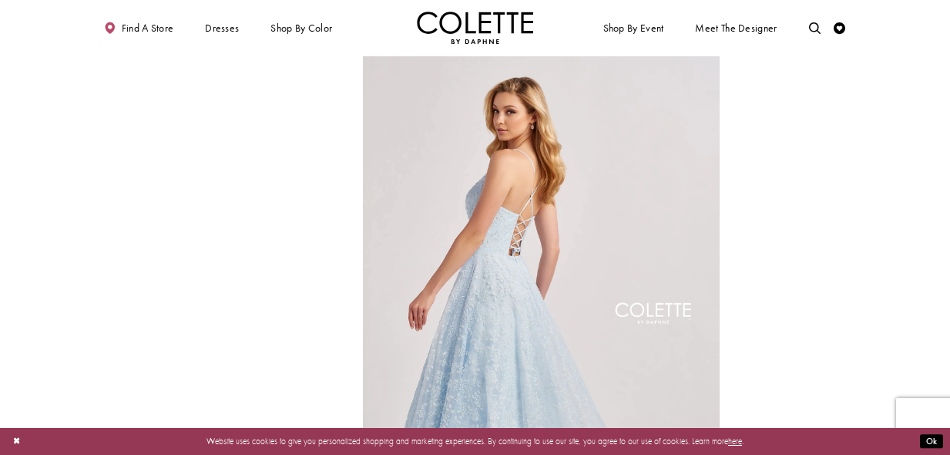
drag, startPoint x: 196, startPoint y: 248, endPoint x: 949, endPoint y: 11, distance: 790.1
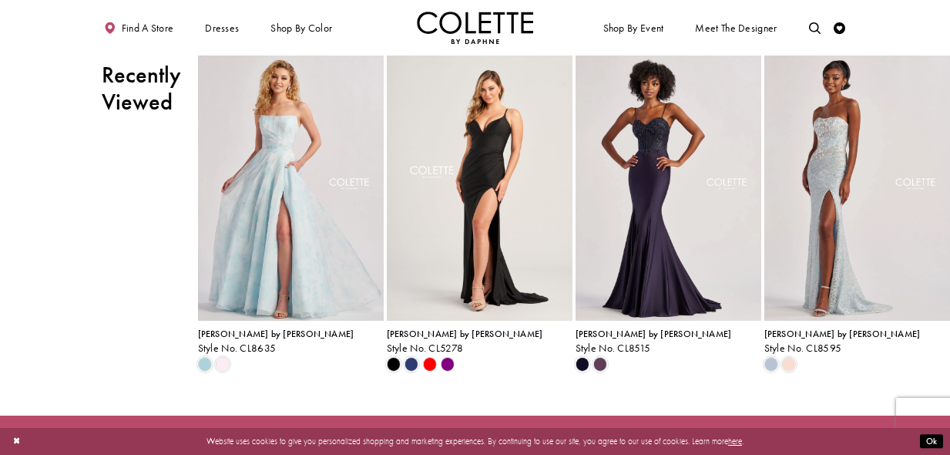
scroll to position [1841, 0]
